Goal: Information Seeking & Learning: Check status

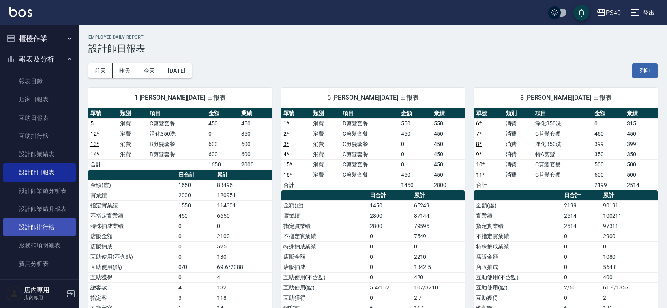
click at [40, 229] on link "設計師排行榜" at bounding box center [39, 227] width 73 height 18
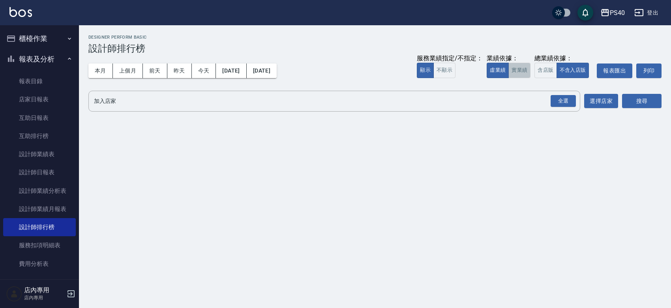
click at [508, 77] on button "實業績" at bounding box center [519, 70] width 22 height 15
click at [563, 99] on div "全選" at bounding box center [562, 101] width 25 height 12
click at [633, 103] on button "搜尋" at bounding box center [641, 101] width 39 height 15
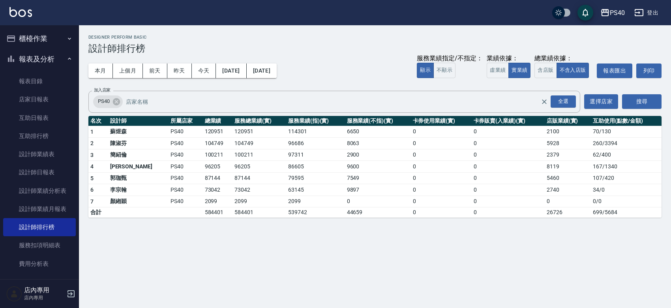
click at [28, 16] on img at bounding box center [20, 12] width 22 height 10
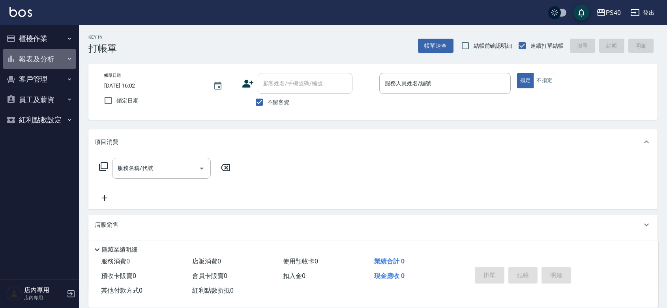
click at [53, 58] on button "報表及分析" at bounding box center [39, 59] width 73 height 21
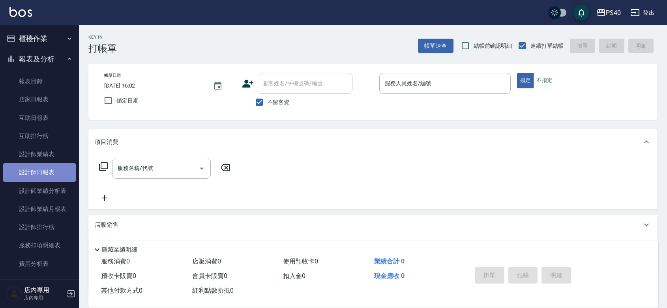
click at [53, 169] on link "設計師日報表" at bounding box center [39, 172] width 73 height 18
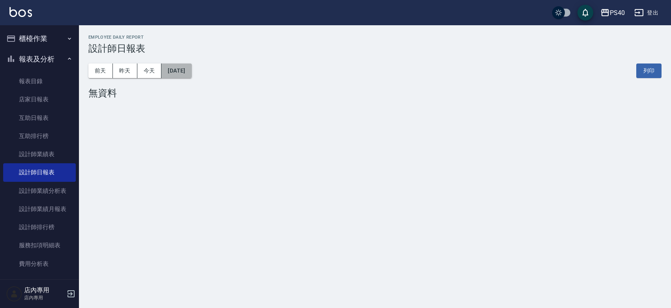
click at [191, 73] on button "[DATE]" at bounding box center [176, 71] width 30 height 15
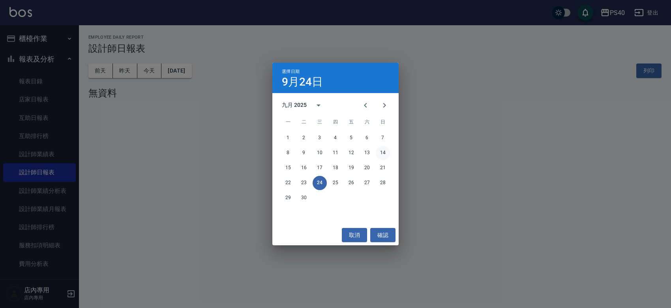
click at [387, 149] on button "14" at bounding box center [383, 153] width 14 height 14
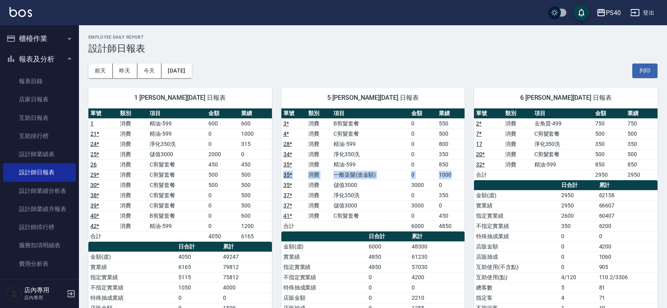
drag, startPoint x: 456, startPoint y: 180, endPoint x: 448, endPoint y: 164, distance: 17.3
click at [448, 164] on tbody "3 * 消費 B剪髮套餐 0 550 4 * 消費 C剪髮套餐 0 500 28 * 消費 精油-599 0 800 34 * 消費 淨化350洗 0 350…" at bounding box center [372, 174] width 183 height 113
click at [447, 164] on td "850" at bounding box center [451, 164] width 28 height 10
drag, startPoint x: 456, startPoint y: 168, endPoint x: 440, endPoint y: 164, distance: 16.6
click at [440, 164] on td "850" at bounding box center [451, 164] width 28 height 10
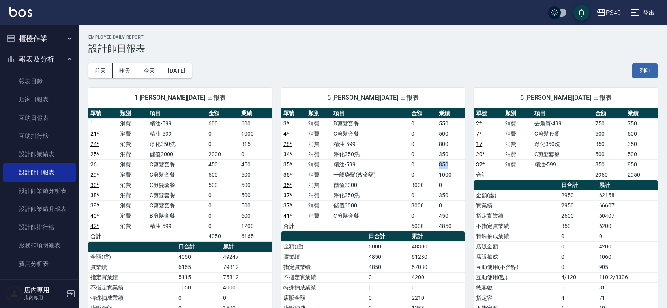
click at [440, 164] on td "850" at bounding box center [451, 164] width 28 height 10
drag, startPoint x: 443, startPoint y: 172, endPoint x: 434, endPoint y: 161, distance: 14.4
click at [434, 161] on tbody "3 * 消費 B剪髮套餐 0 550 4 * 消費 C剪髮套餐 0 500 28 * 消費 精油-599 0 800 34 * 消費 淨化350洗 0 350…" at bounding box center [372, 174] width 183 height 113
click at [434, 161] on td "0" at bounding box center [423, 164] width 28 height 10
drag, startPoint x: 448, startPoint y: 167, endPoint x: 438, endPoint y: 160, distance: 12.3
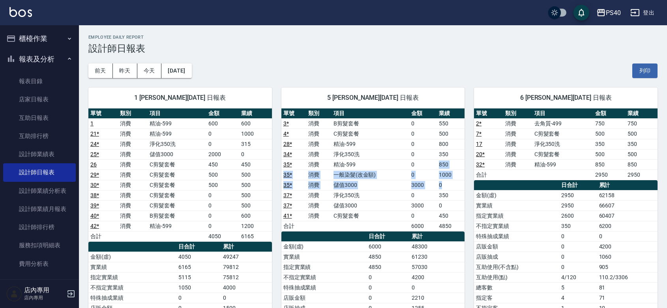
click at [439, 162] on tbody "3 * 消費 B剪髮套餐 0 550 4 * 消費 C剪髮套餐 0 500 28 * 消費 精油-599 0 800 34 * 消費 淨化350洗 0 350…" at bounding box center [372, 174] width 183 height 113
click at [439, 162] on td "850" at bounding box center [451, 164] width 28 height 10
